Goal: Check status: Check status

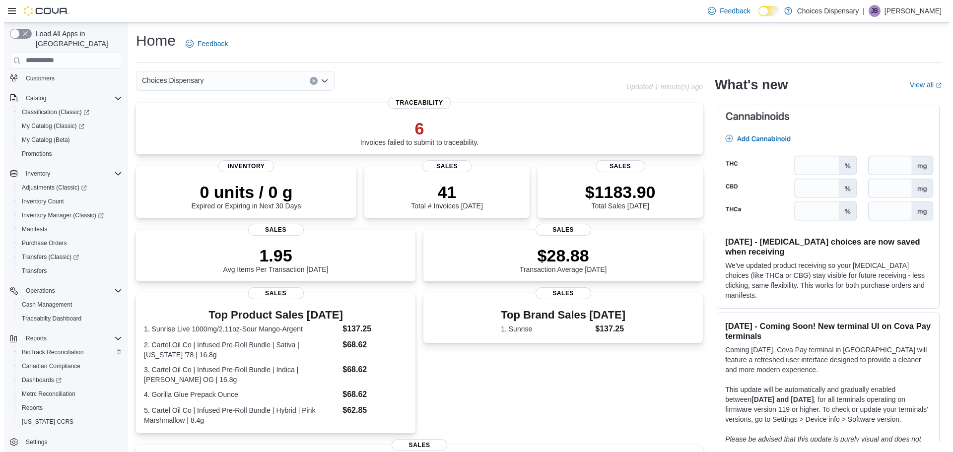
scroll to position [74, 0]
click at [24, 402] on span "Reports" at bounding box center [28, 406] width 21 height 8
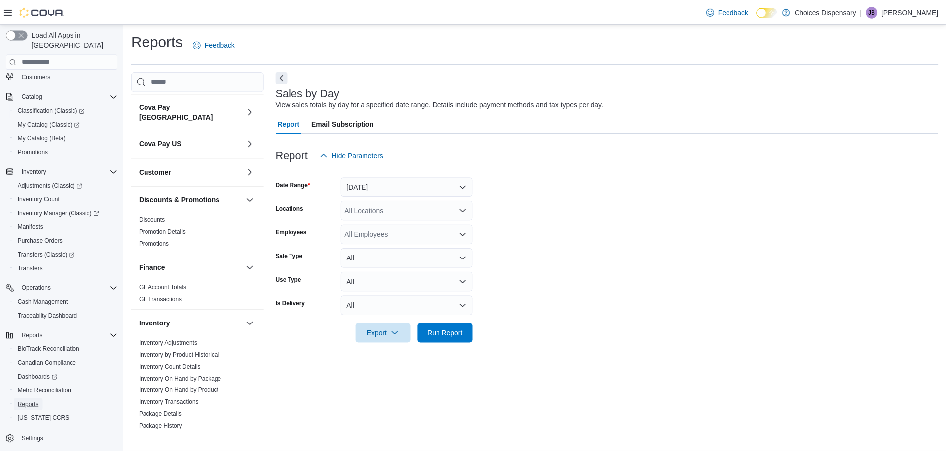
scroll to position [50, 0]
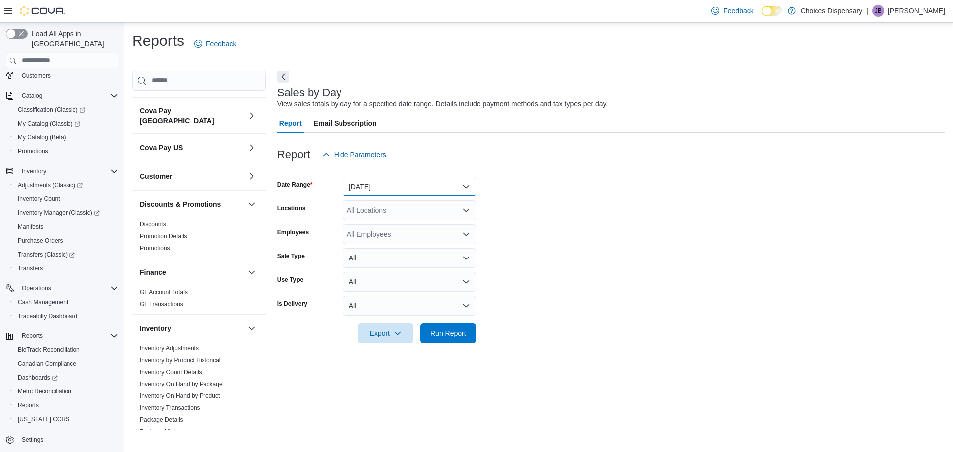
click at [404, 190] on button "Yesterday" at bounding box center [409, 187] width 133 height 20
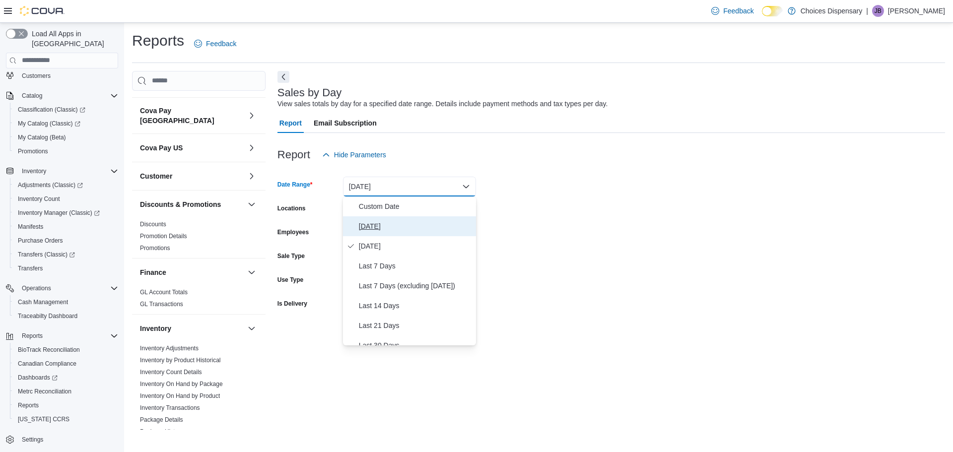
click at [380, 224] on span "Today" at bounding box center [415, 226] width 113 height 12
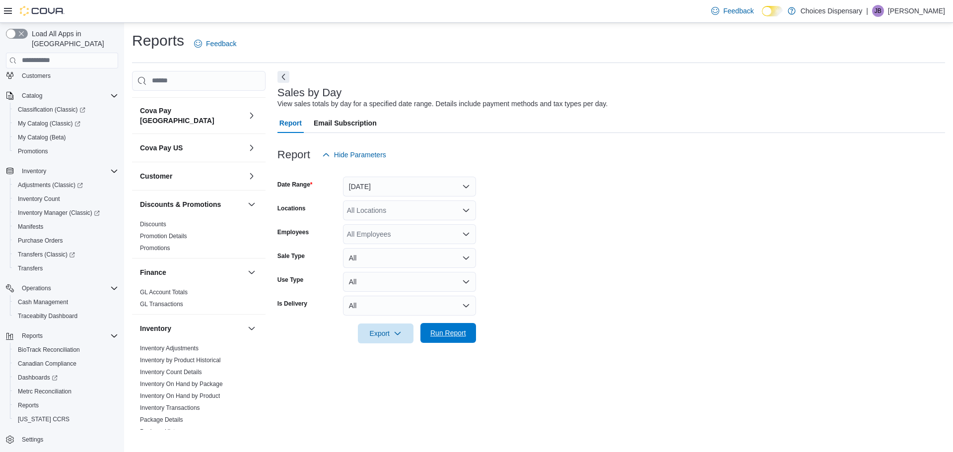
click at [450, 332] on span "Run Report" at bounding box center [448, 333] width 36 height 10
